Goal: Task Accomplishment & Management: Complete application form

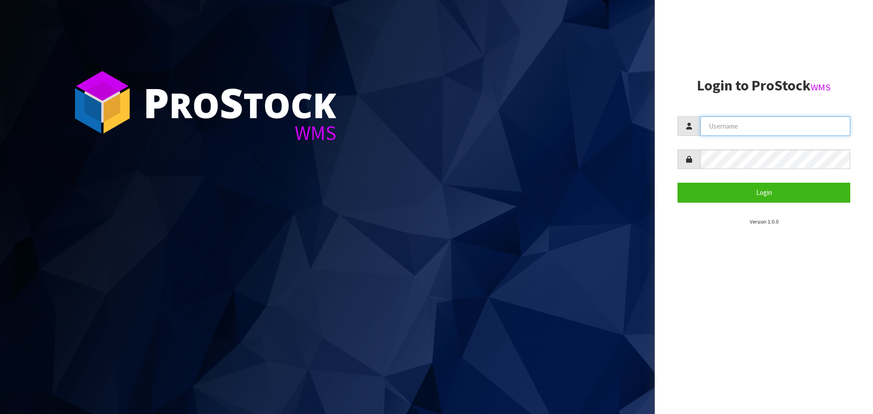
click at [751, 135] on input "text" at bounding box center [775, 126] width 150 height 20
type input "p"
type input "PACIFICBIOLOGICS"
click at [678, 183] on button "Login" at bounding box center [764, 193] width 173 height 20
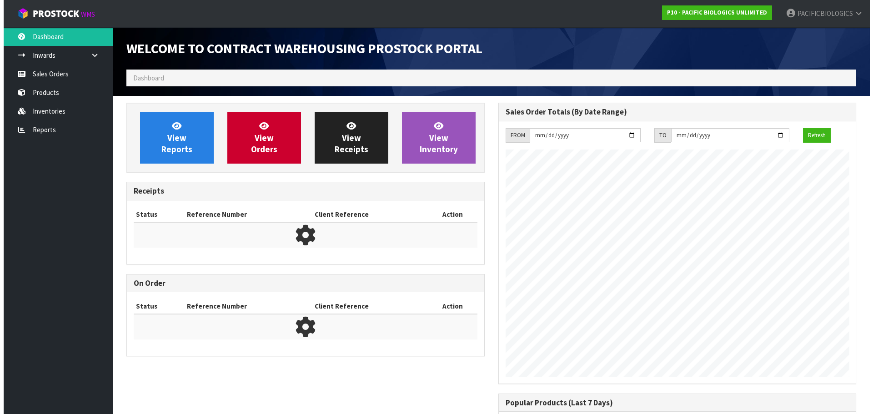
scroll to position [504, 372]
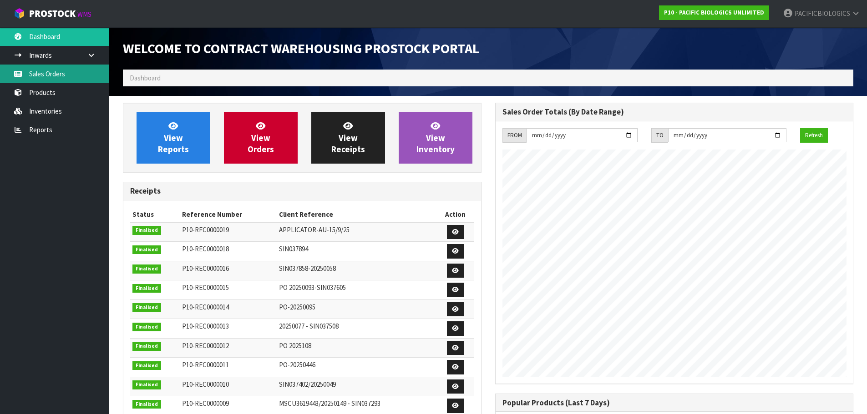
click at [58, 76] on link "Sales Orders" at bounding box center [54, 74] width 109 height 19
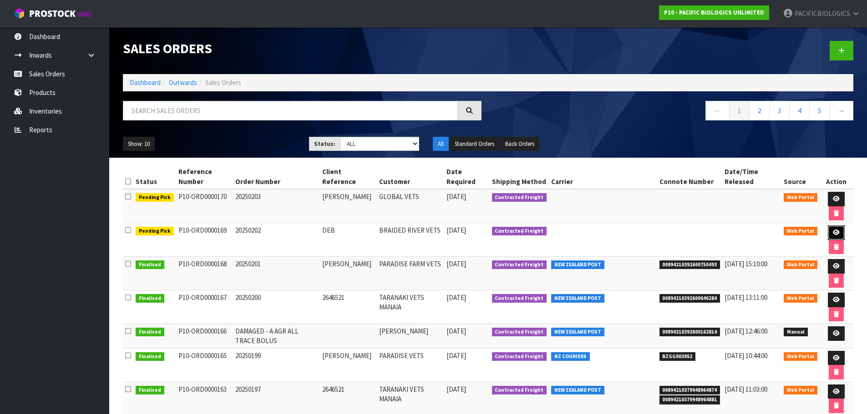
click at [833, 232] on icon at bounding box center [835, 233] width 7 height 6
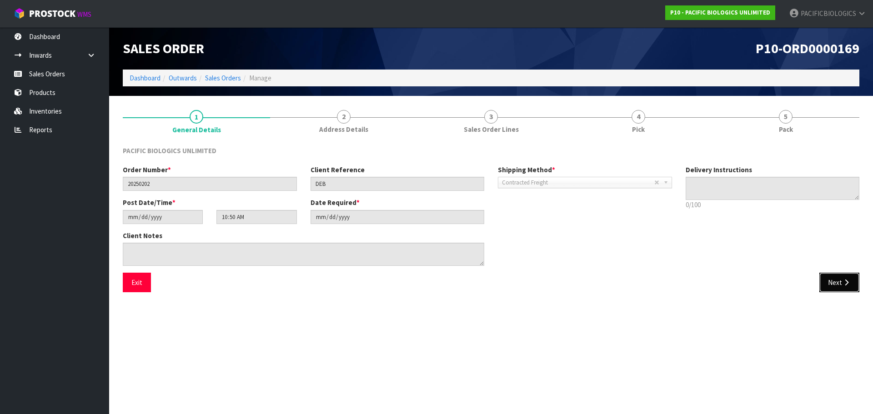
click at [839, 283] on button "Next" at bounding box center [840, 283] width 40 height 20
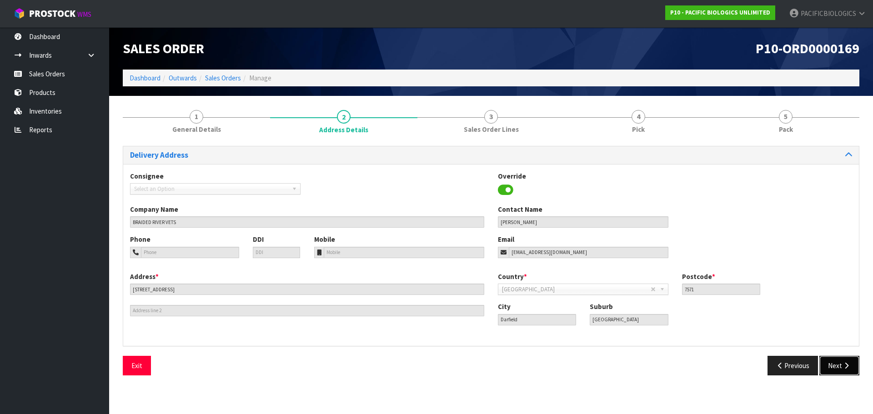
click at [840, 367] on button "Next" at bounding box center [840, 366] width 40 height 20
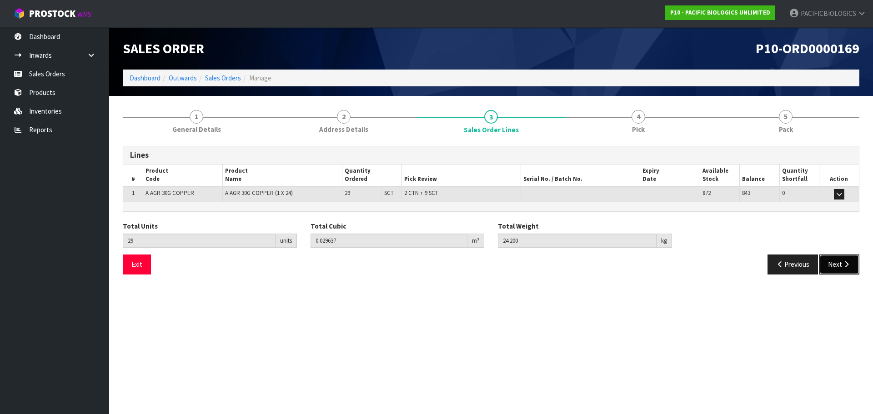
click at [838, 269] on button "Next" at bounding box center [840, 265] width 40 height 20
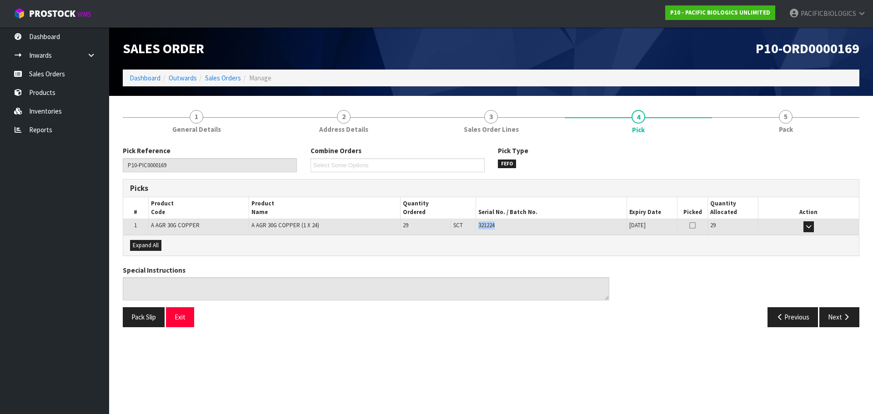
drag, startPoint x: 500, startPoint y: 224, endPoint x: 479, endPoint y: 227, distance: 21.2
click at [479, 227] on div "321224" at bounding box center [552, 226] width 146 height 8
copy span "321224"
click at [63, 79] on link "Sales Orders" at bounding box center [54, 74] width 109 height 19
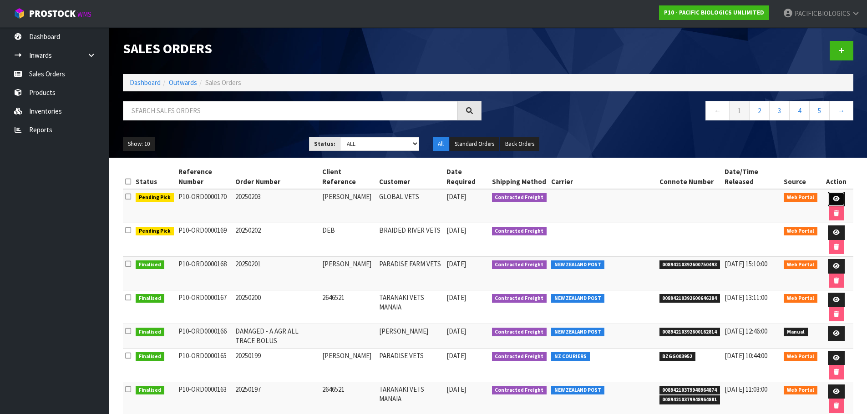
click at [835, 200] on icon at bounding box center [835, 199] width 7 height 6
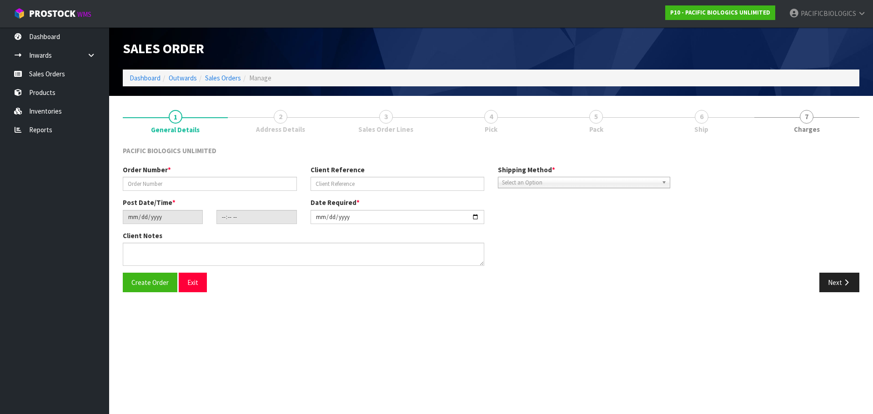
type input "20250203"
type input "[PERSON_NAME]"
type input "[DATE]"
type input "11:59:00.000"
type input "[DATE]"
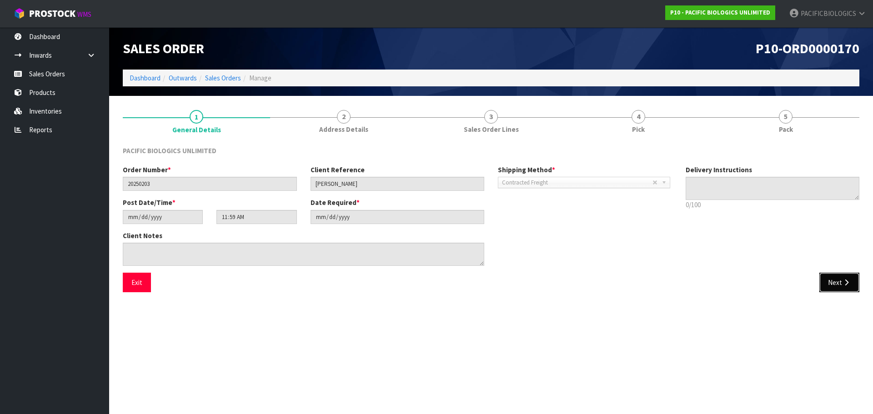
click at [840, 284] on button "Next" at bounding box center [840, 283] width 40 height 20
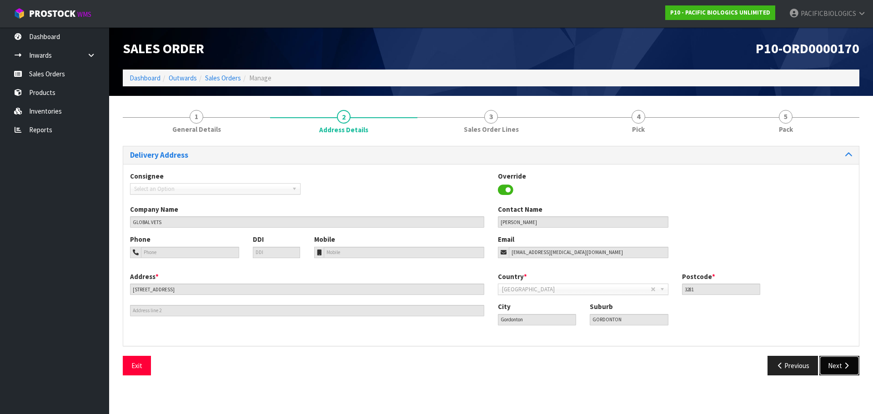
click at [836, 367] on button "Next" at bounding box center [840, 366] width 40 height 20
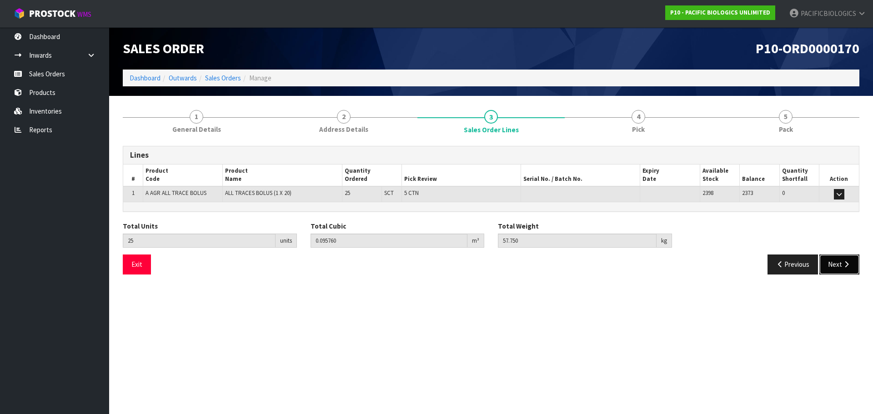
click at [836, 263] on button "Next" at bounding box center [840, 265] width 40 height 20
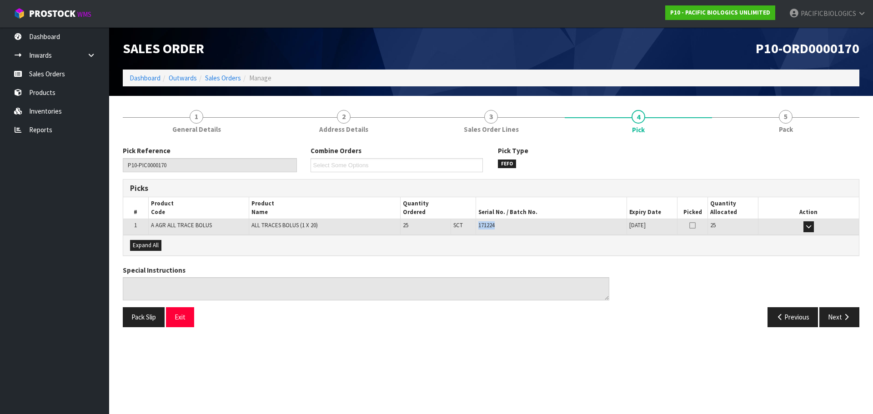
drag, startPoint x: 502, startPoint y: 226, endPoint x: 478, endPoint y: 230, distance: 24.4
click at [478, 230] on td "171224" at bounding box center [551, 227] width 151 height 16
copy span "171224"
